Goal: Check status

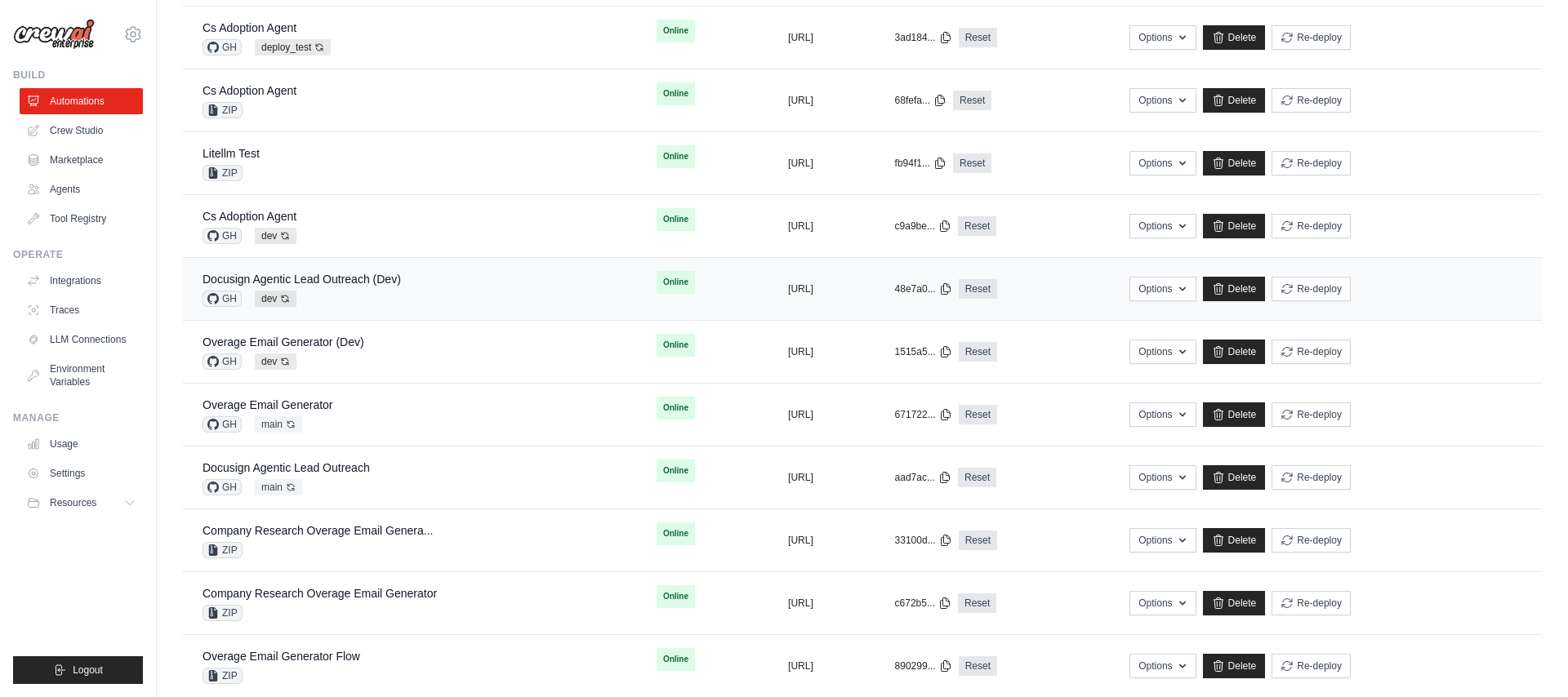
scroll to position [510, 0]
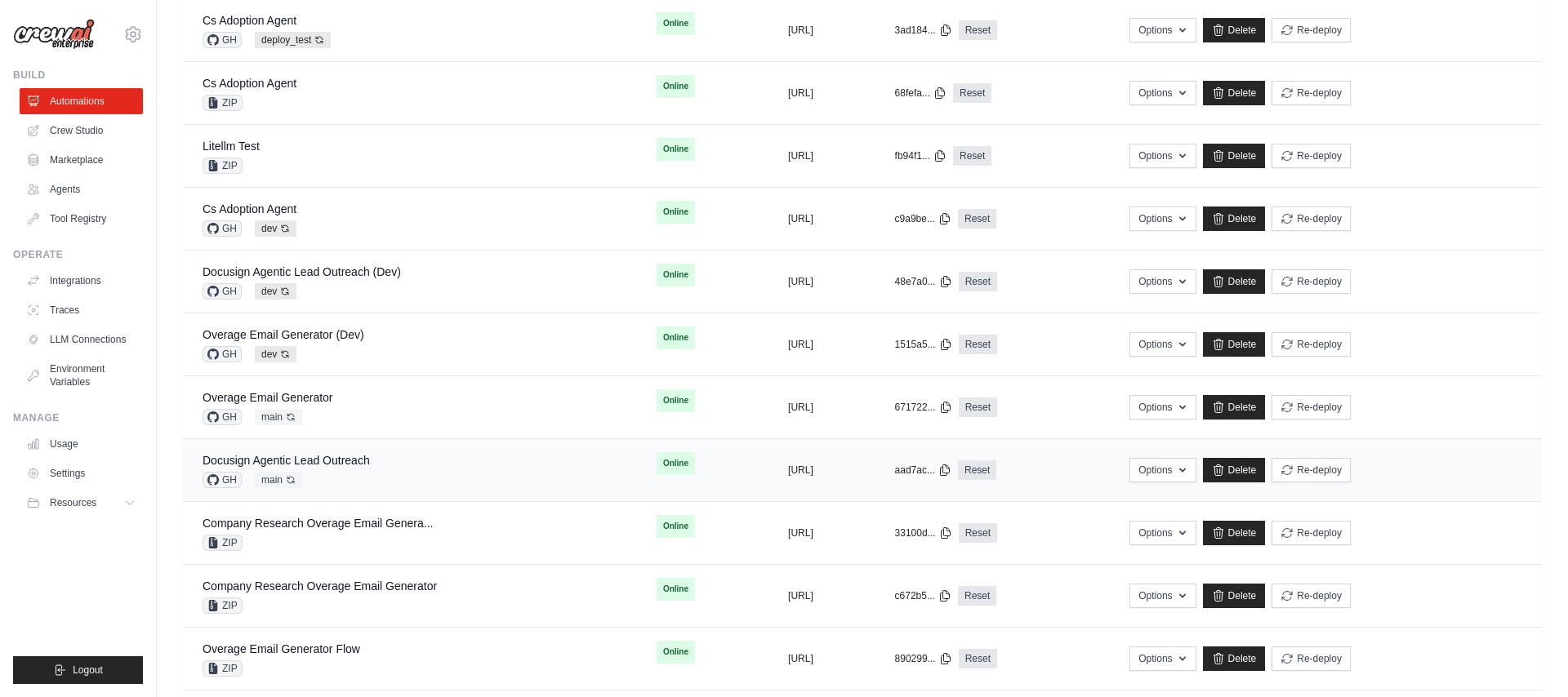
click at [370, 468] on div "Docusign Agentic Lead Outreach GH main Auto-deploy enabled" at bounding box center [409, 470] width 415 height 36
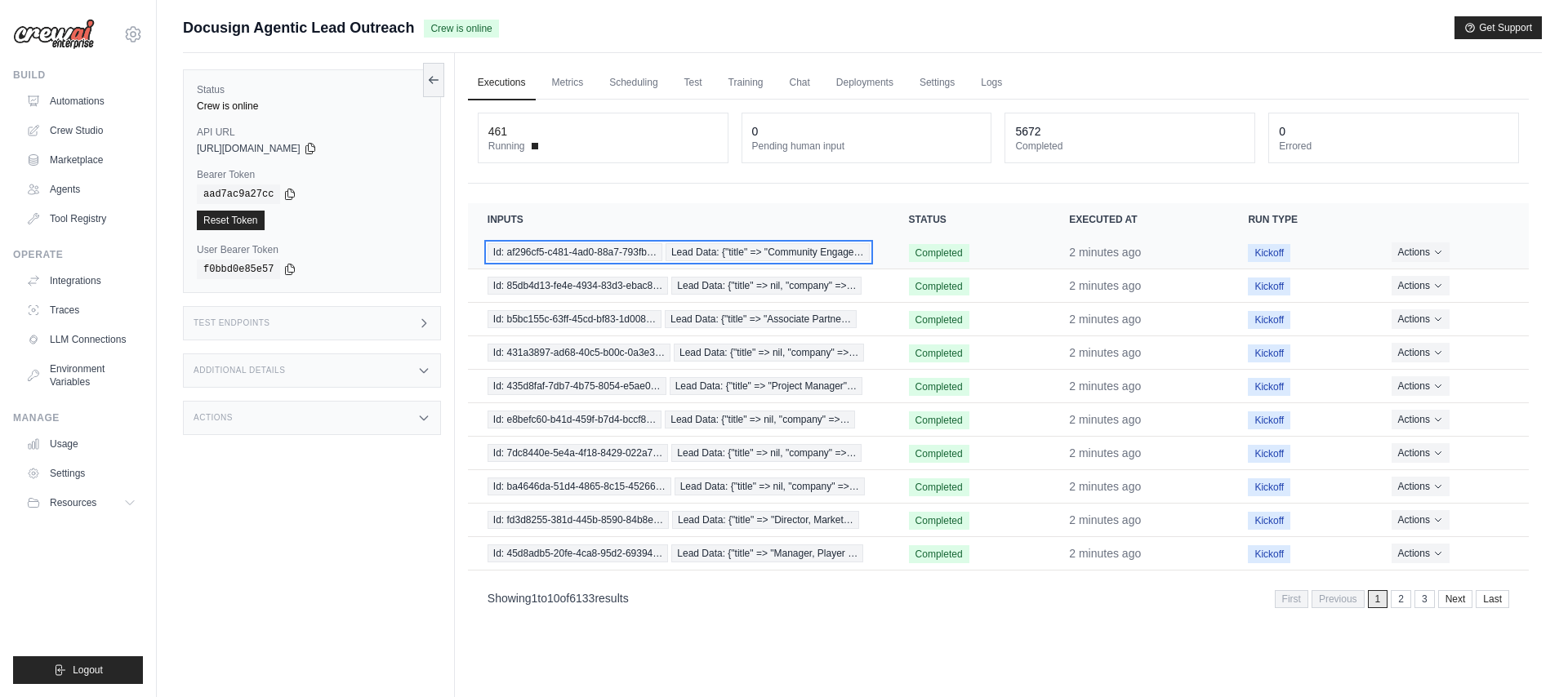
click at [568, 260] on span "Id: af296cf5-c481-4ad0-88a7-793fb…" at bounding box center [575, 252] width 175 height 18
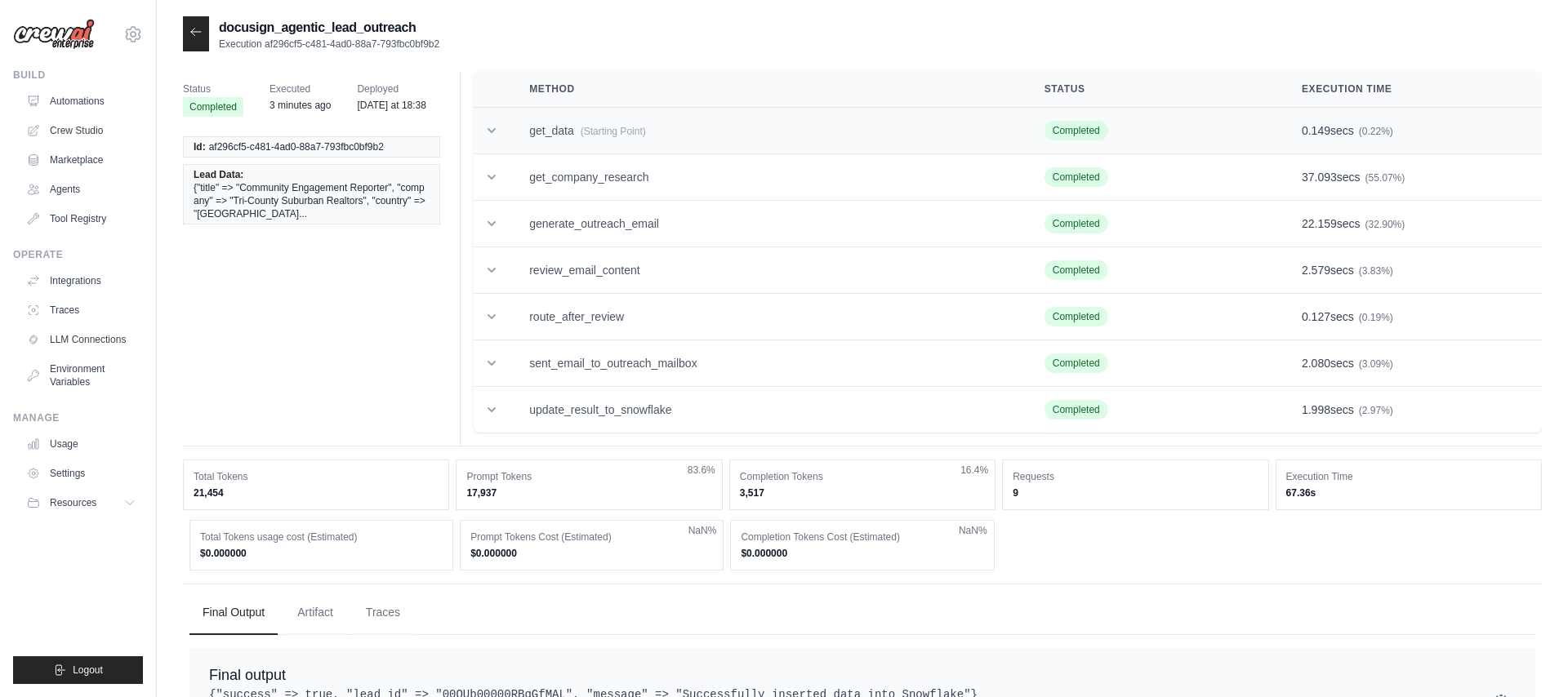
click at [496, 128] on icon at bounding box center [491, 131] width 16 height 16
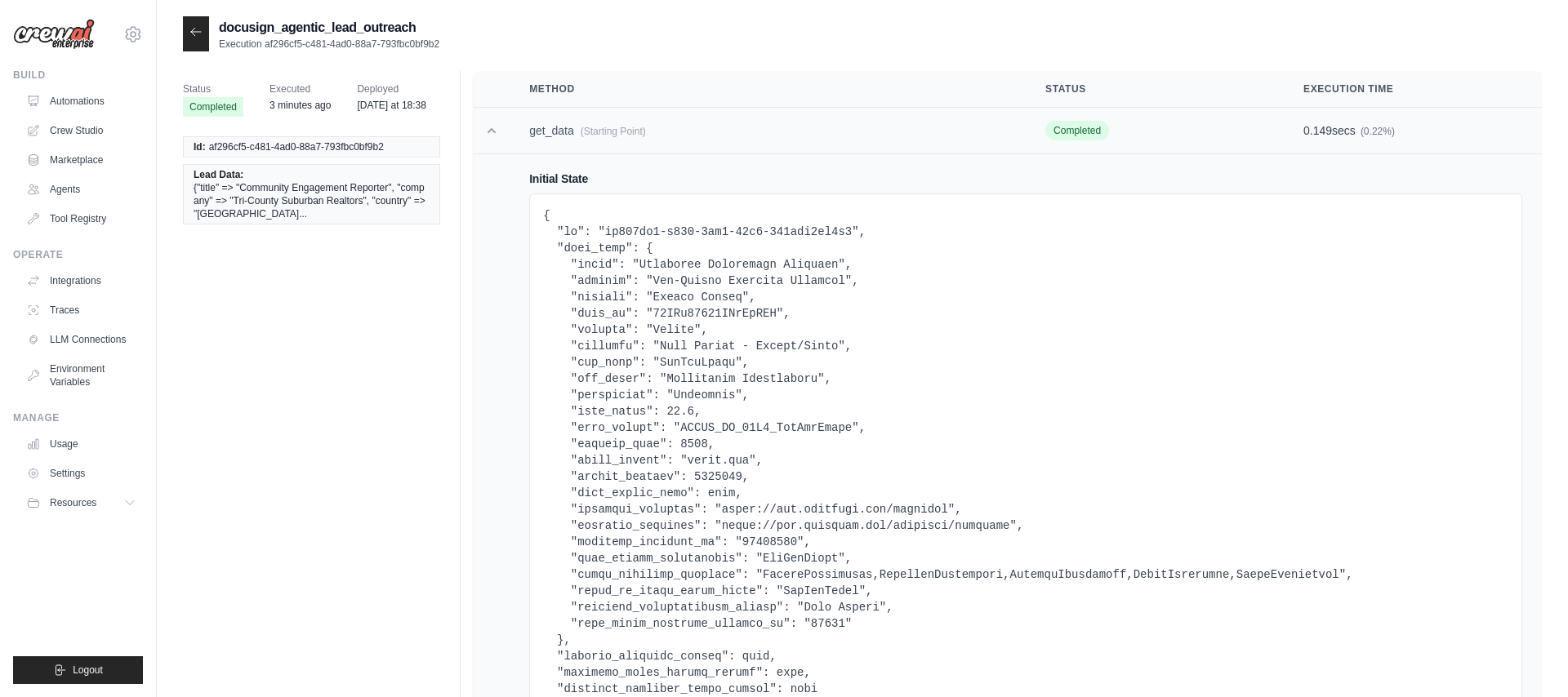
click at [491, 131] on icon at bounding box center [491, 131] width 16 height 16
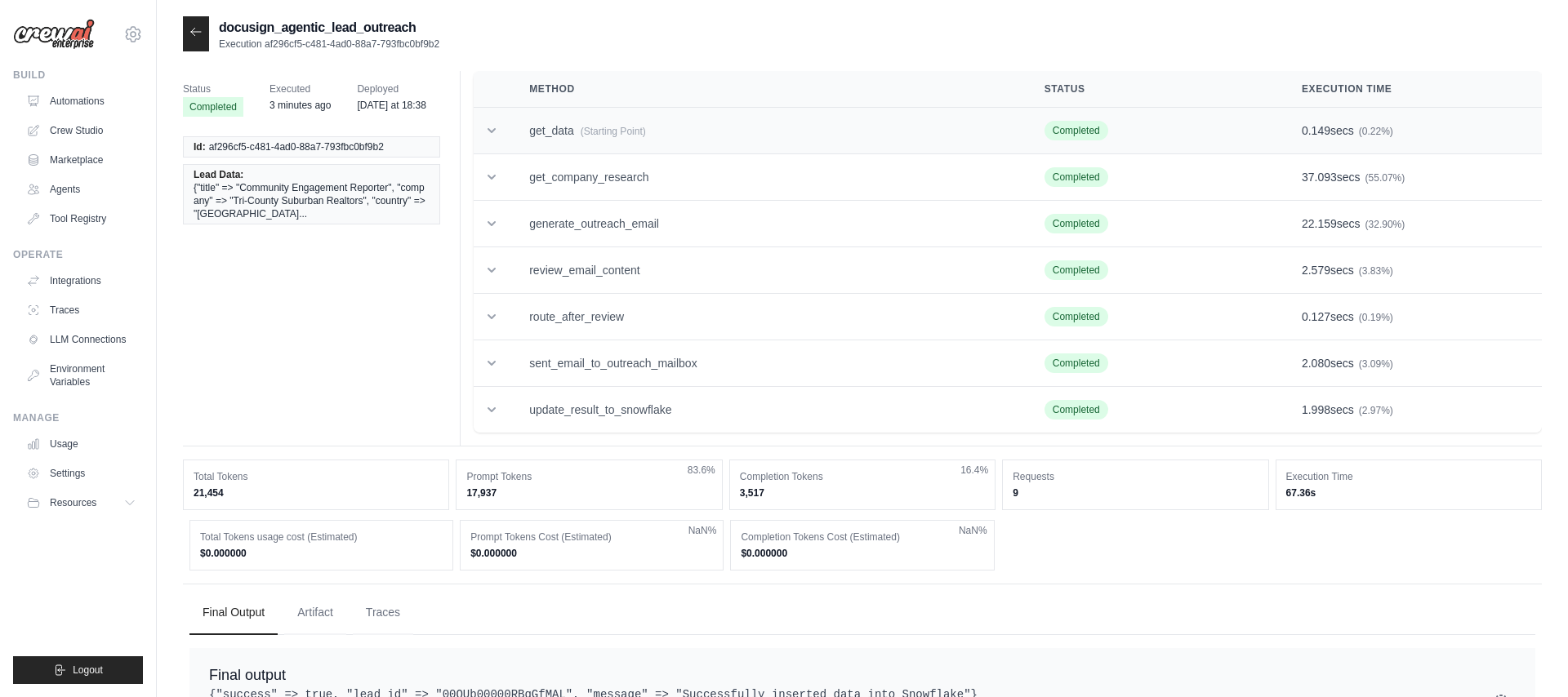
click at [492, 131] on icon at bounding box center [491, 131] width 8 height 5
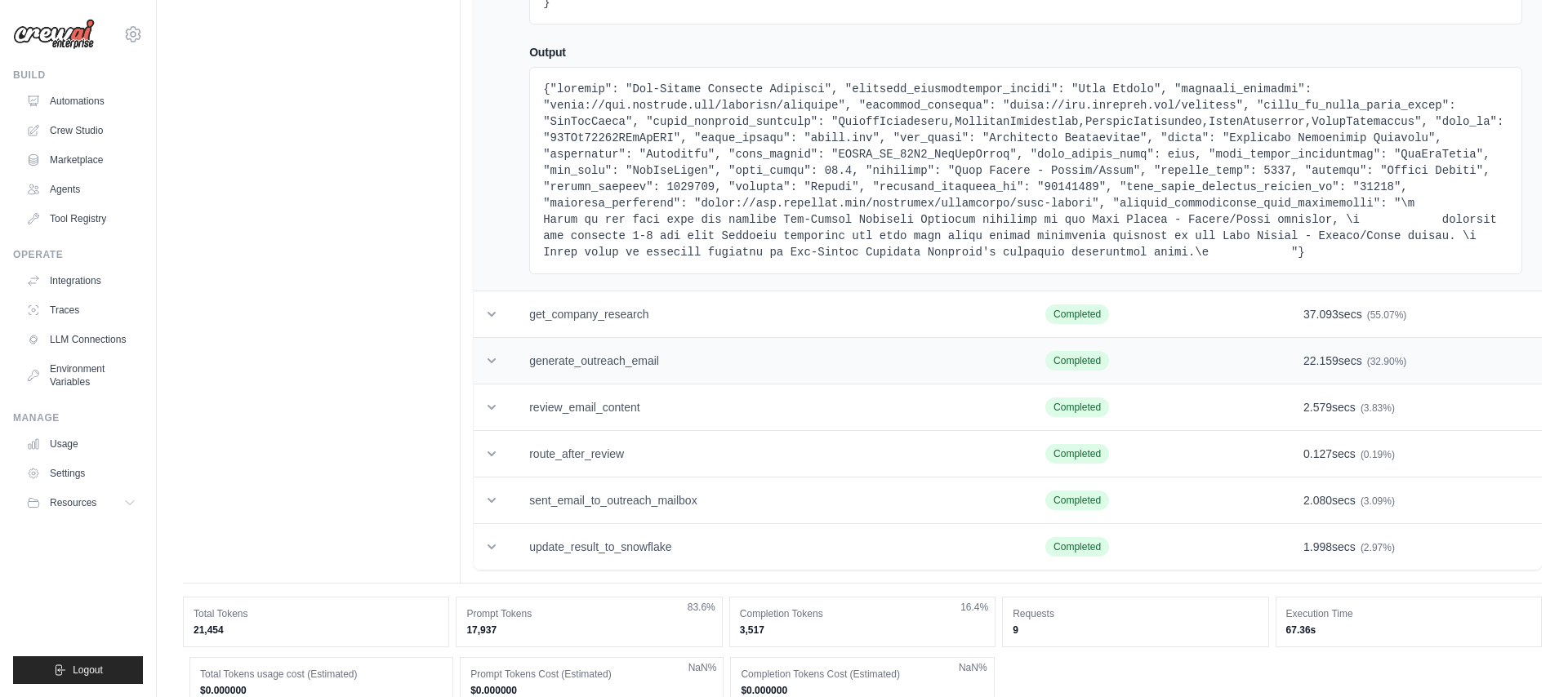
scroll to position [1384, 0]
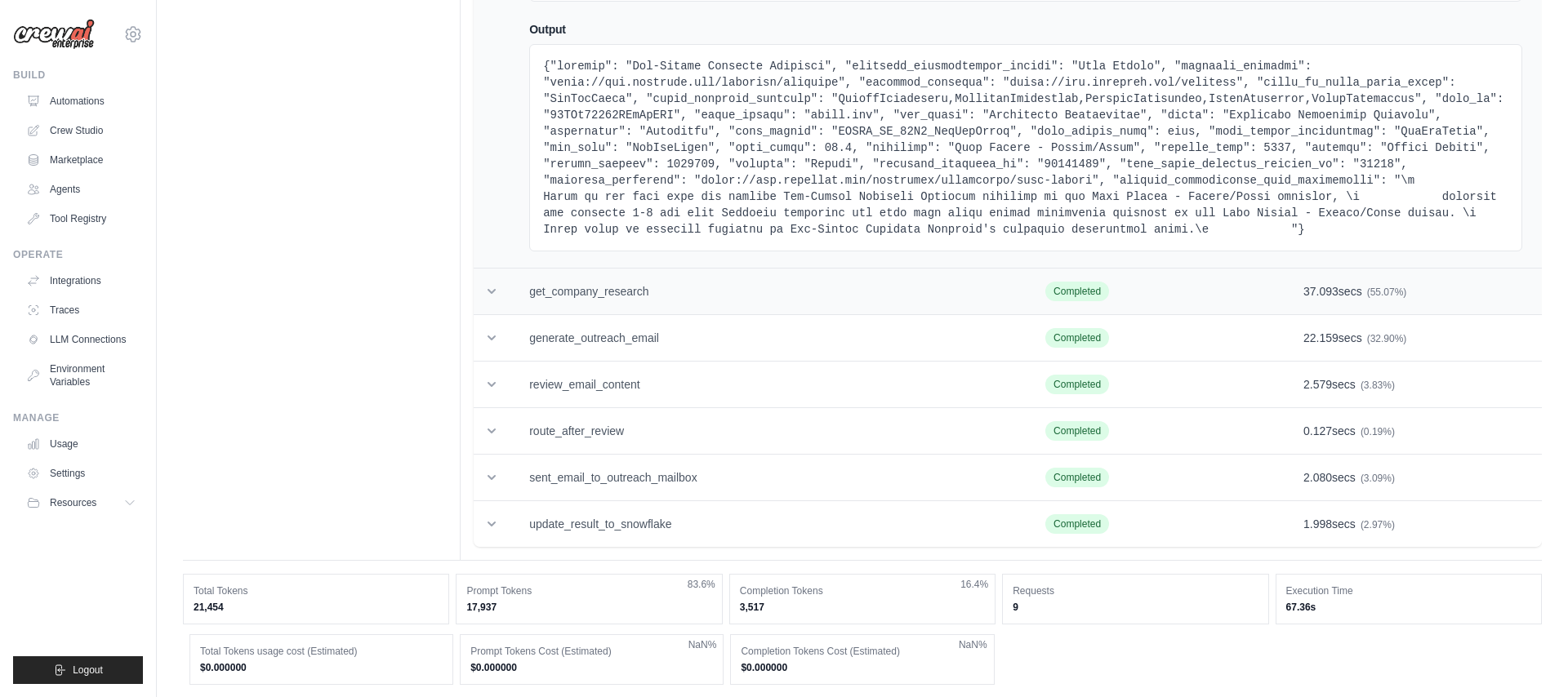
click at [494, 294] on icon at bounding box center [491, 292] width 16 height 16
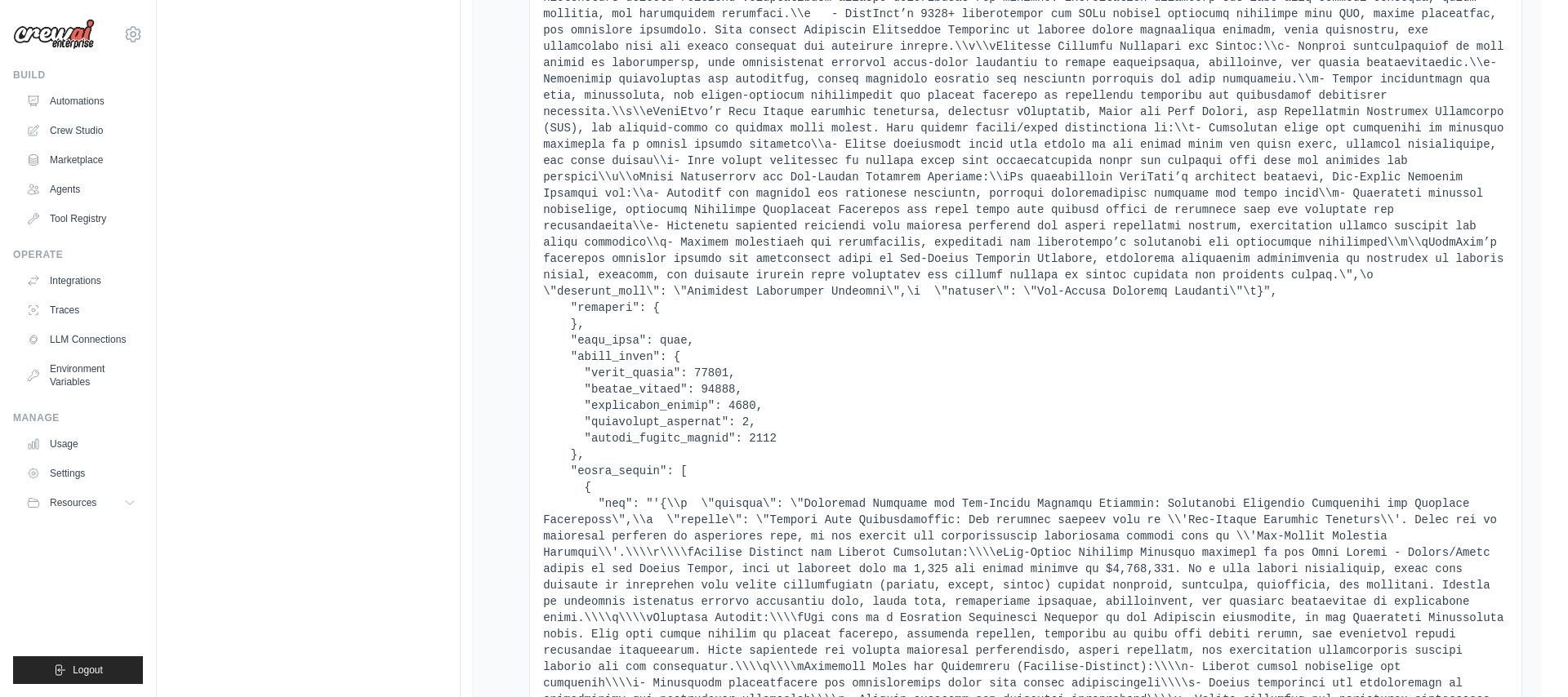
scroll to position [3247, 0]
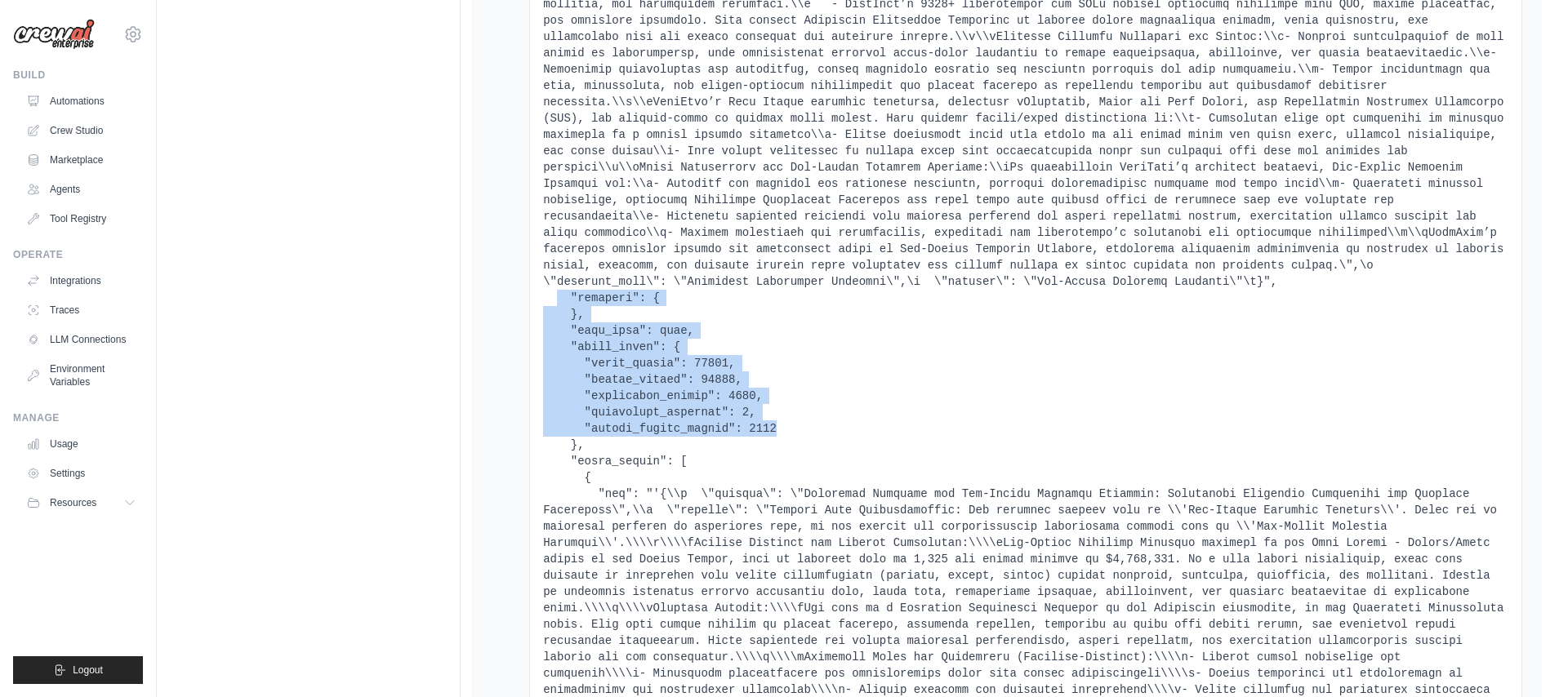
drag, startPoint x: 782, startPoint y: 428, endPoint x: 555, endPoint y: 299, distance: 261.1
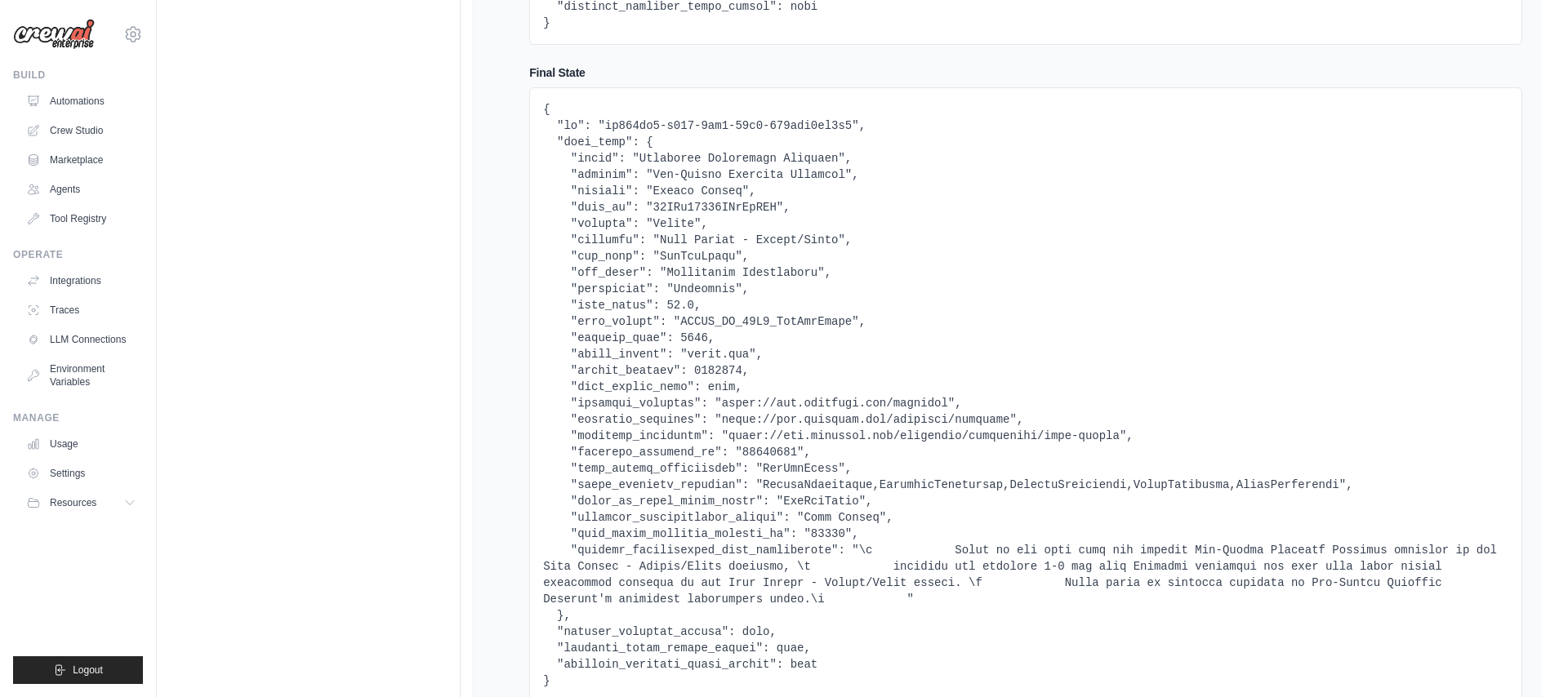
scroll to position [0, 0]
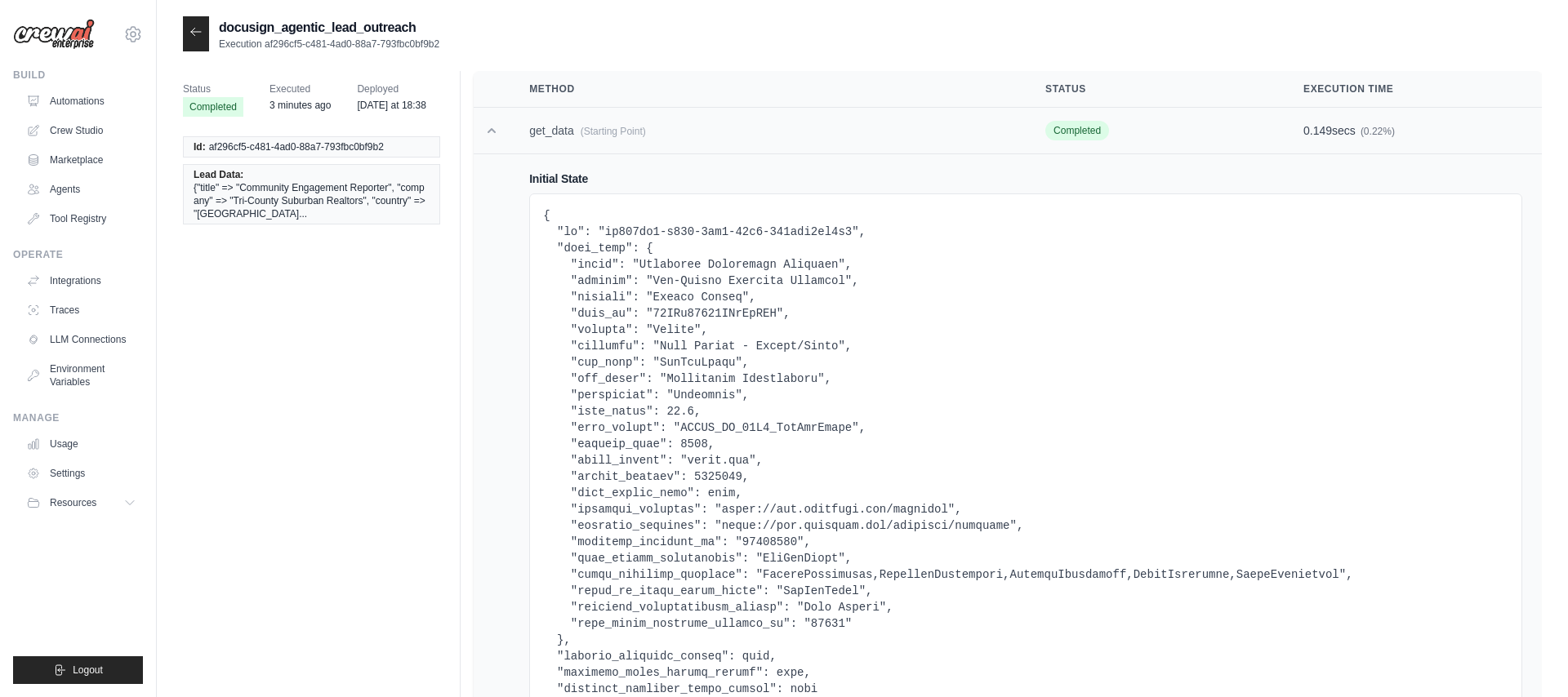
click at [490, 129] on icon at bounding box center [491, 131] width 16 height 16
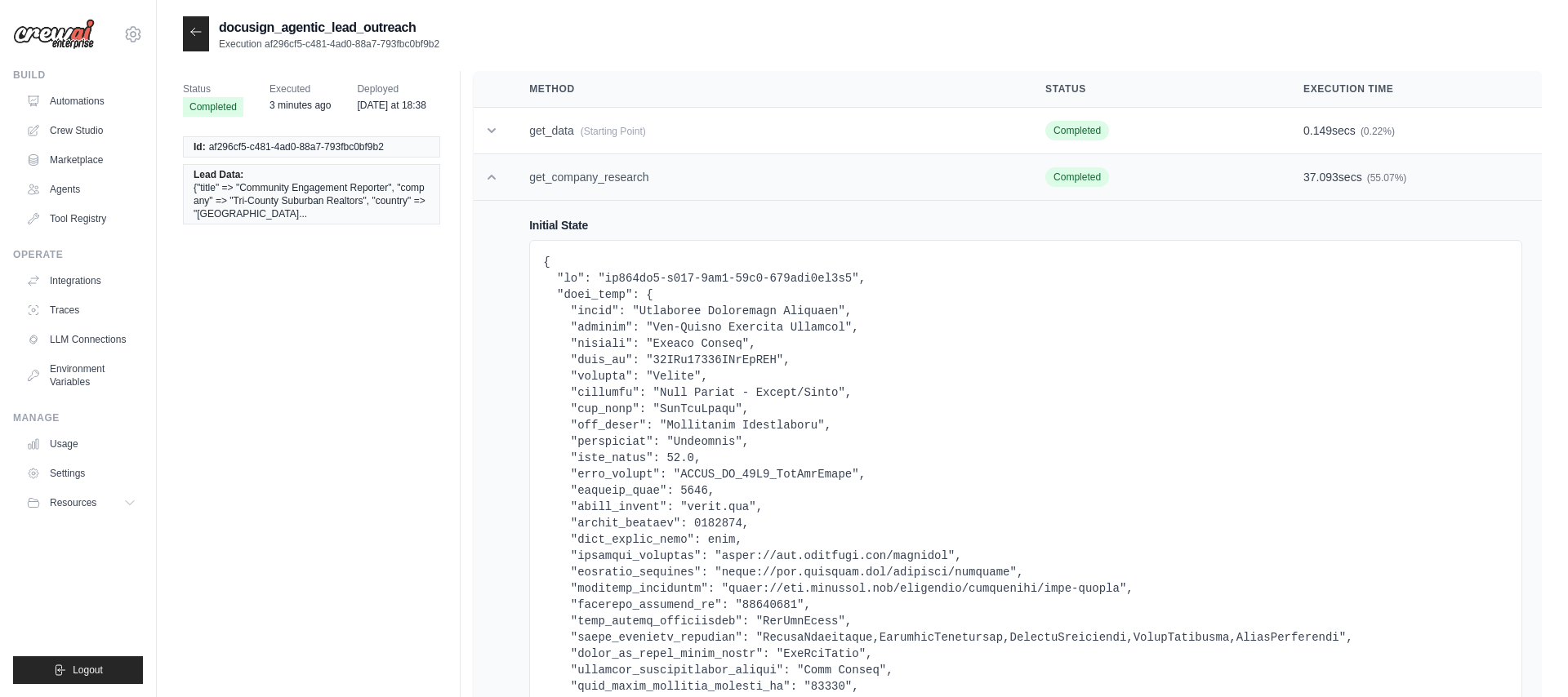
click at [491, 176] on icon at bounding box center [491, 178] width 8 height 5
